Goal: Transaction & Acquisition: Purchase product/service

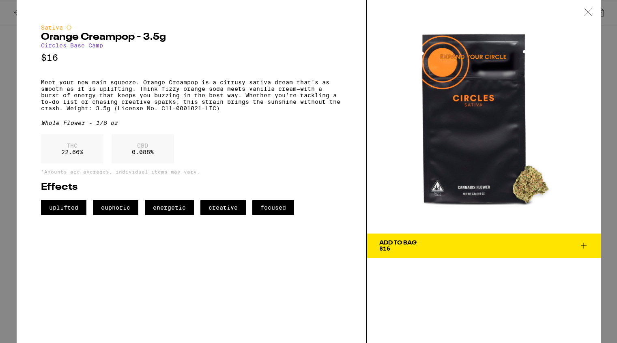
click at [590, 10] on icon at bounding box center [588, 12] width 7 height 7
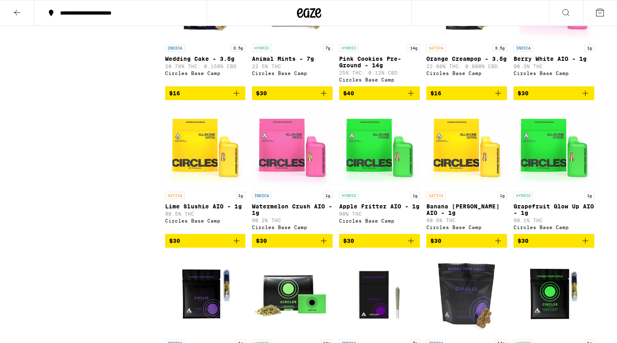
click at [15, 13] on icon at bounding box center [17, 13] width 6 height 6
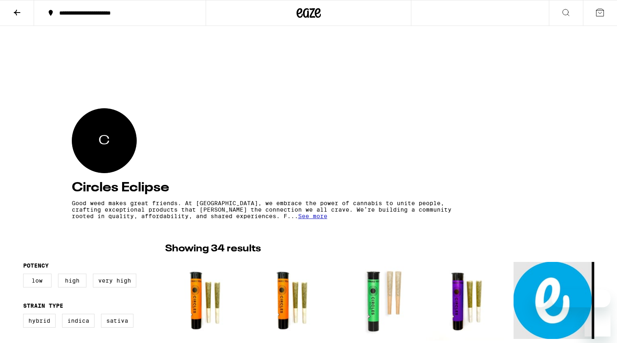
click at [146, 303] on fieldset "Strain Type Hybrid Indica Sativa" at bounding box center [94, 319] width 142 height 32
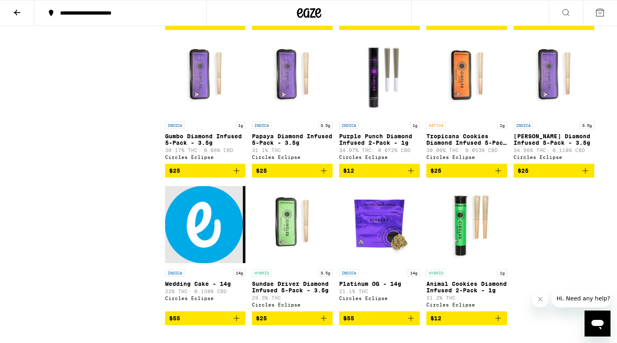
scroll to position [965, 0]
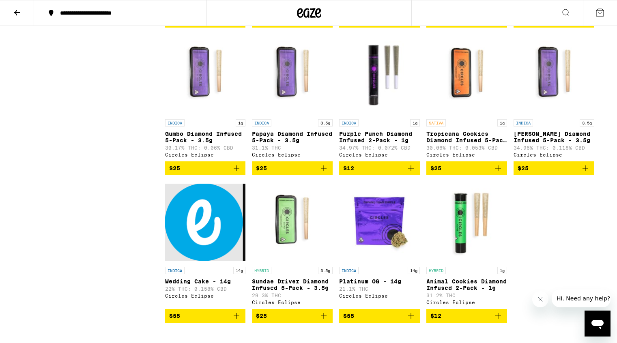
click at [210, 115] on img "Open page for Gumbo Diamond Infused 5-Pack - 3.5g from Circles Eclipse" at bounding box center [205, 74] width 81 height 81
